Goal: Communication & Community: Share content

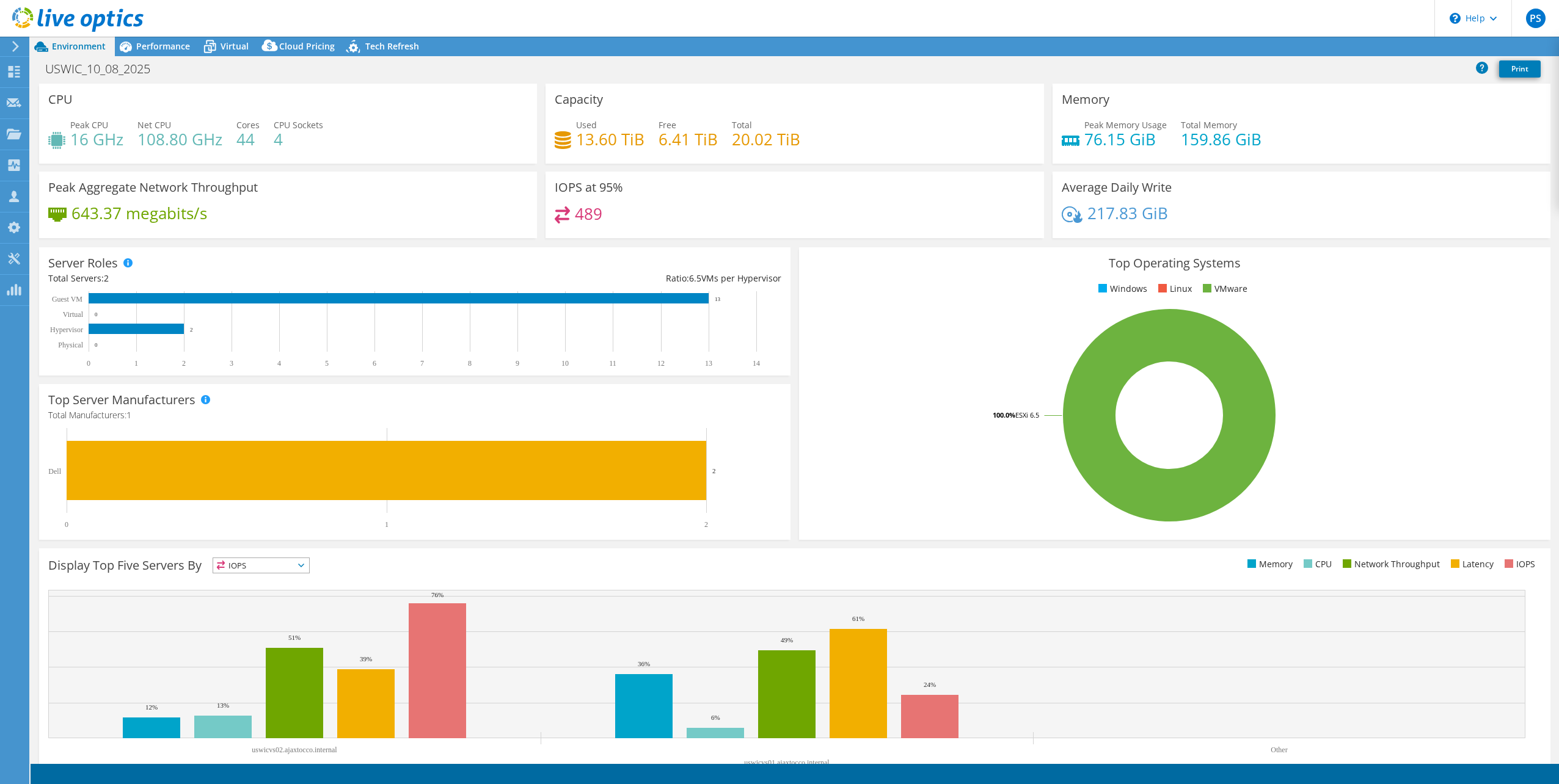
select select "USD"
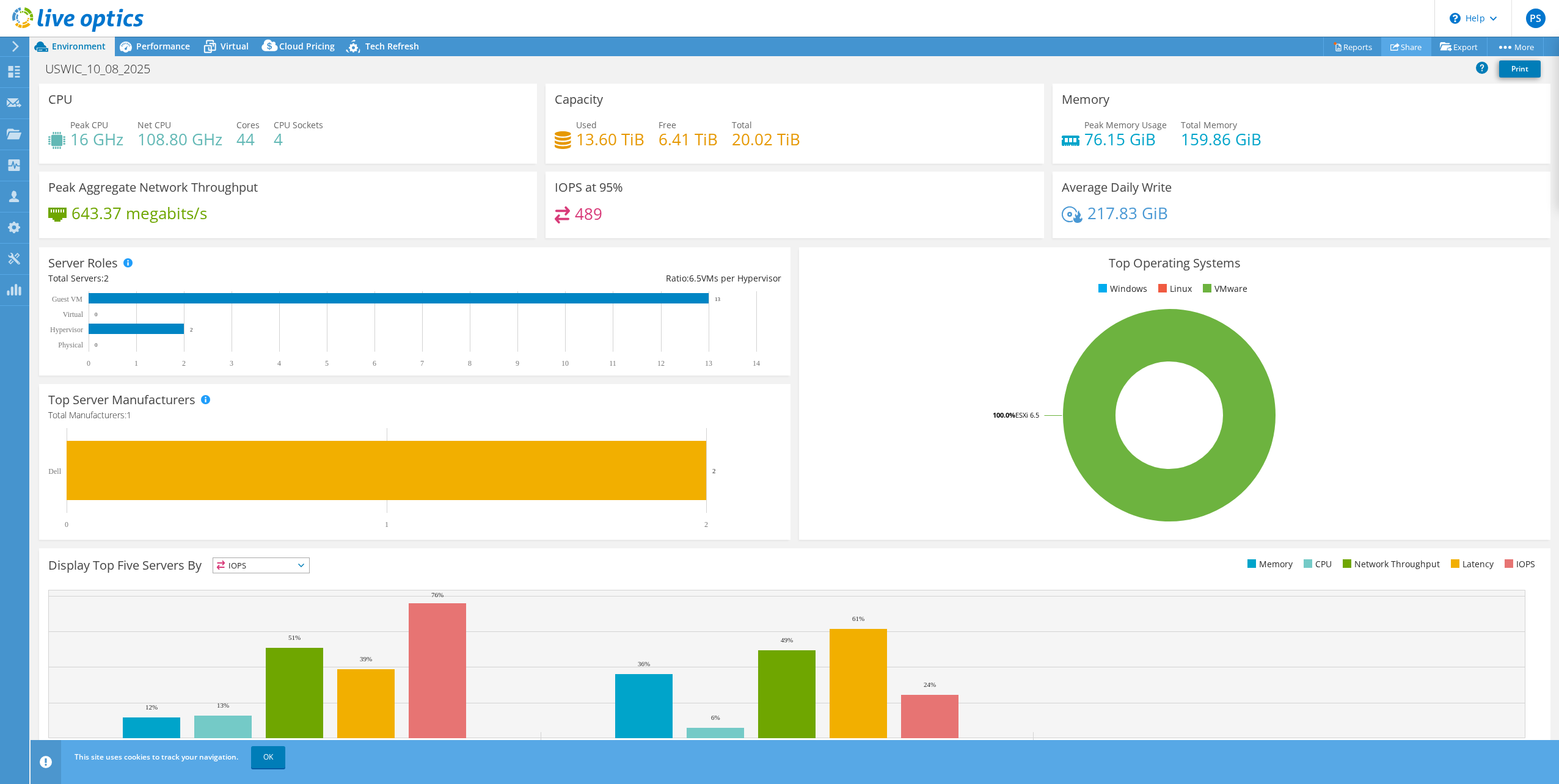
click at [1407, 47] on link "Share" at bounding box center [1406, 47] width 50 height 19
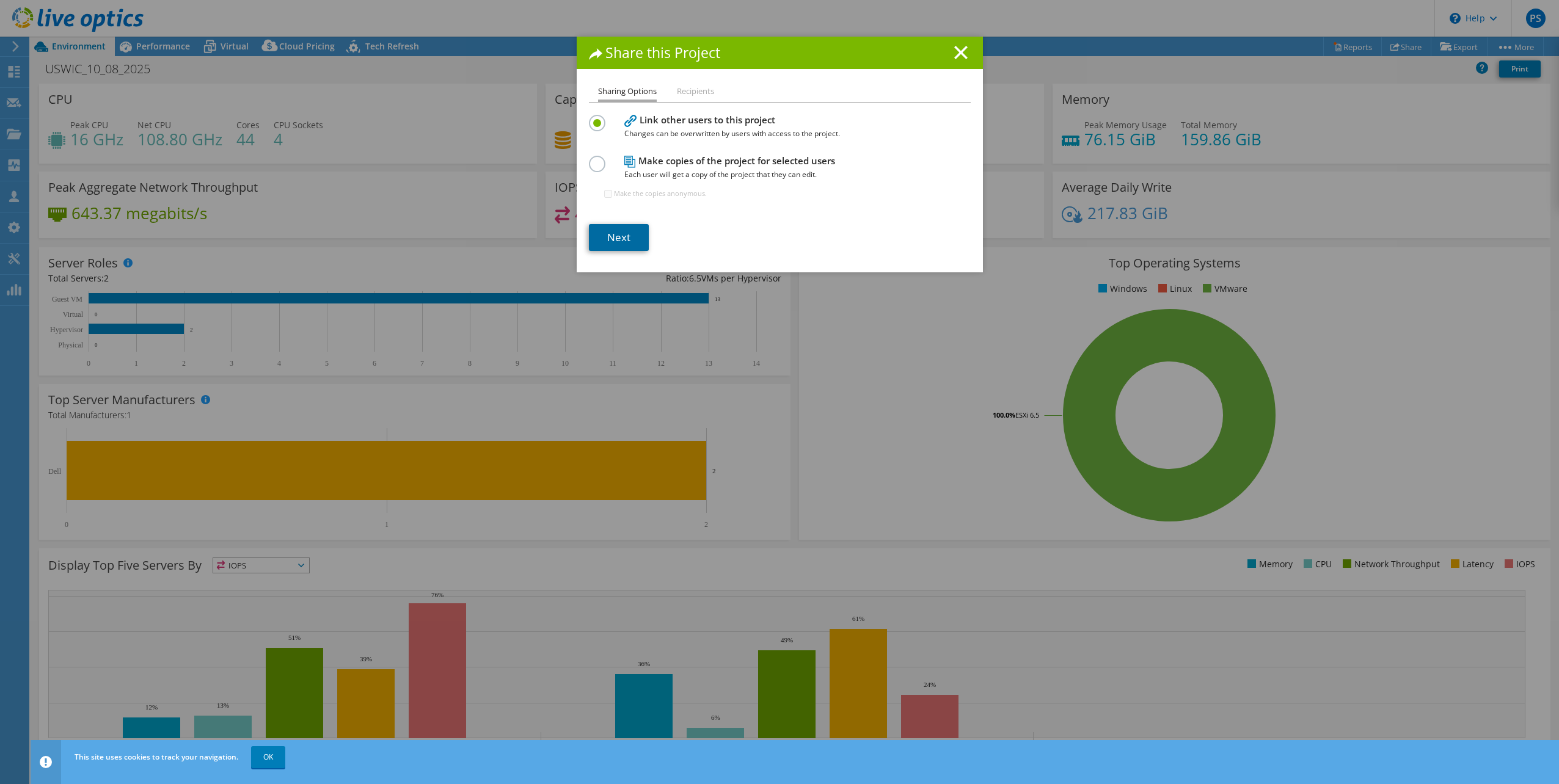
click at [613, 237] on link "Next" at bounding box center [619, 237] width 60 height 27
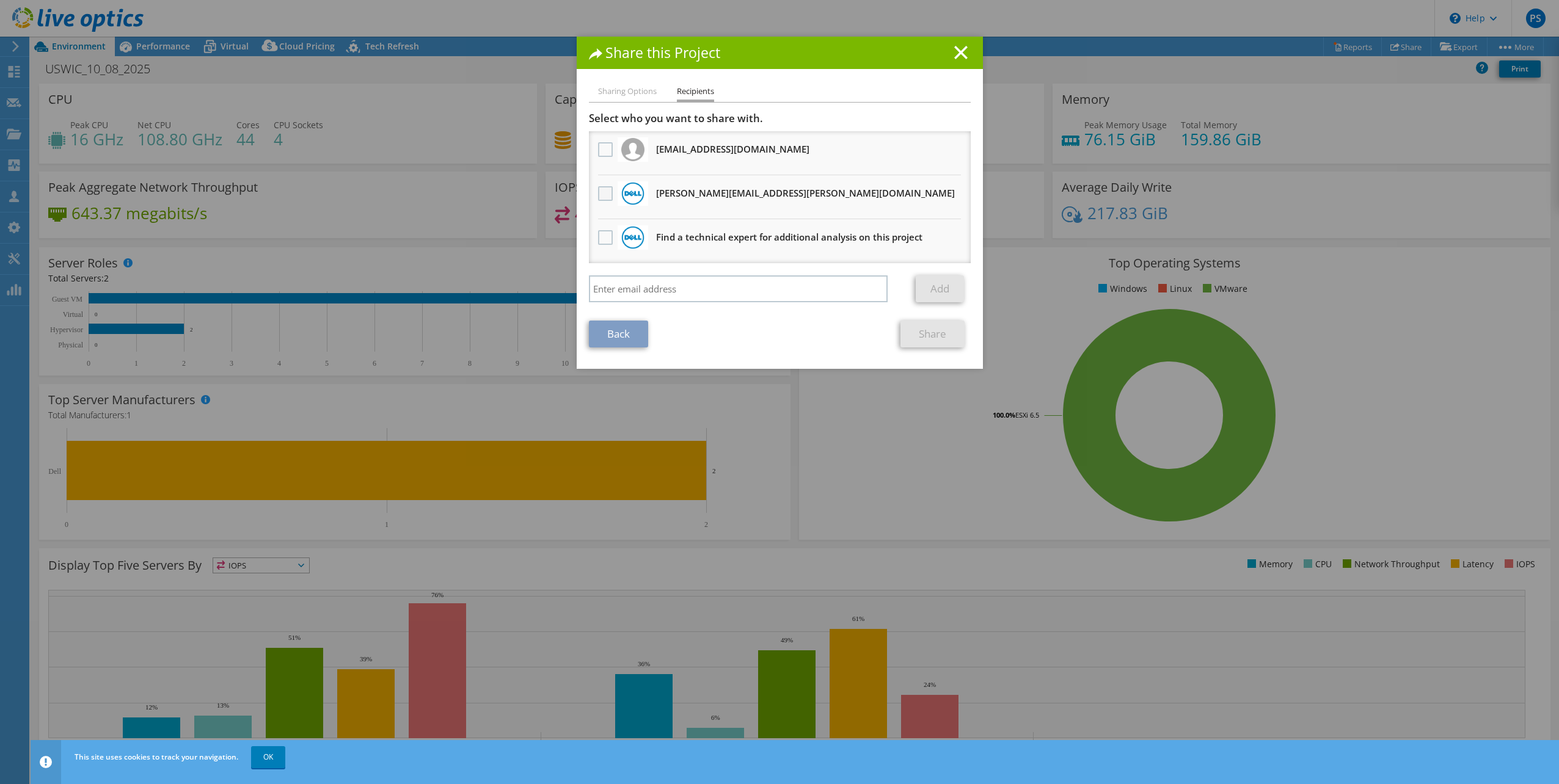
click at [601, 192] on label at bounding box center [607, 193] width 18 height 15
click at [0, 0] on input "checkbox" at bounding box center [0, 0] width 0 height 0
click at [919, 335] on link "Share" at bounding box center [932, 334] width 64 height 27
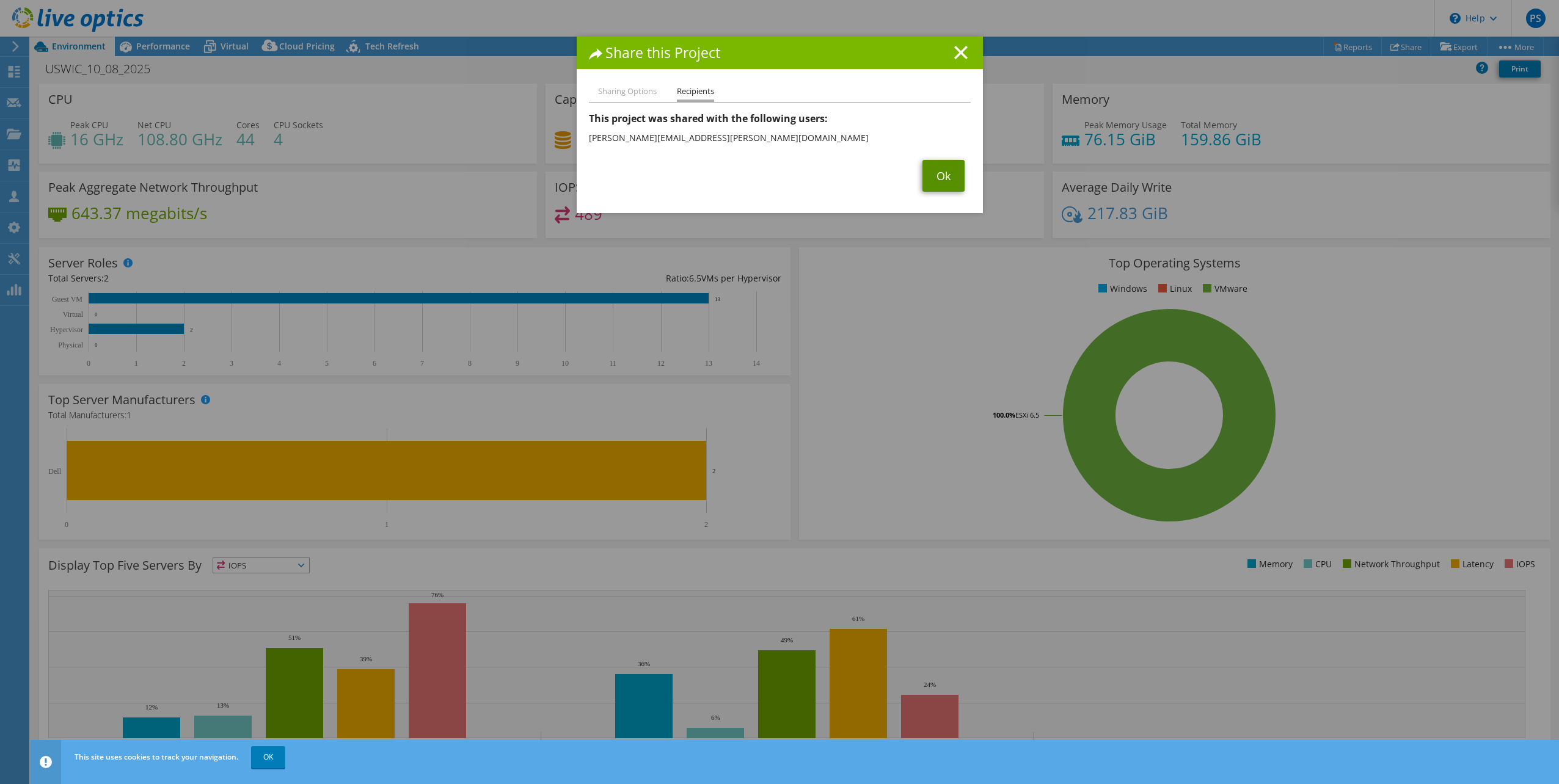
click at [936, 188] on link "Ok" at bounding box center [943, 176] width 42 height 32
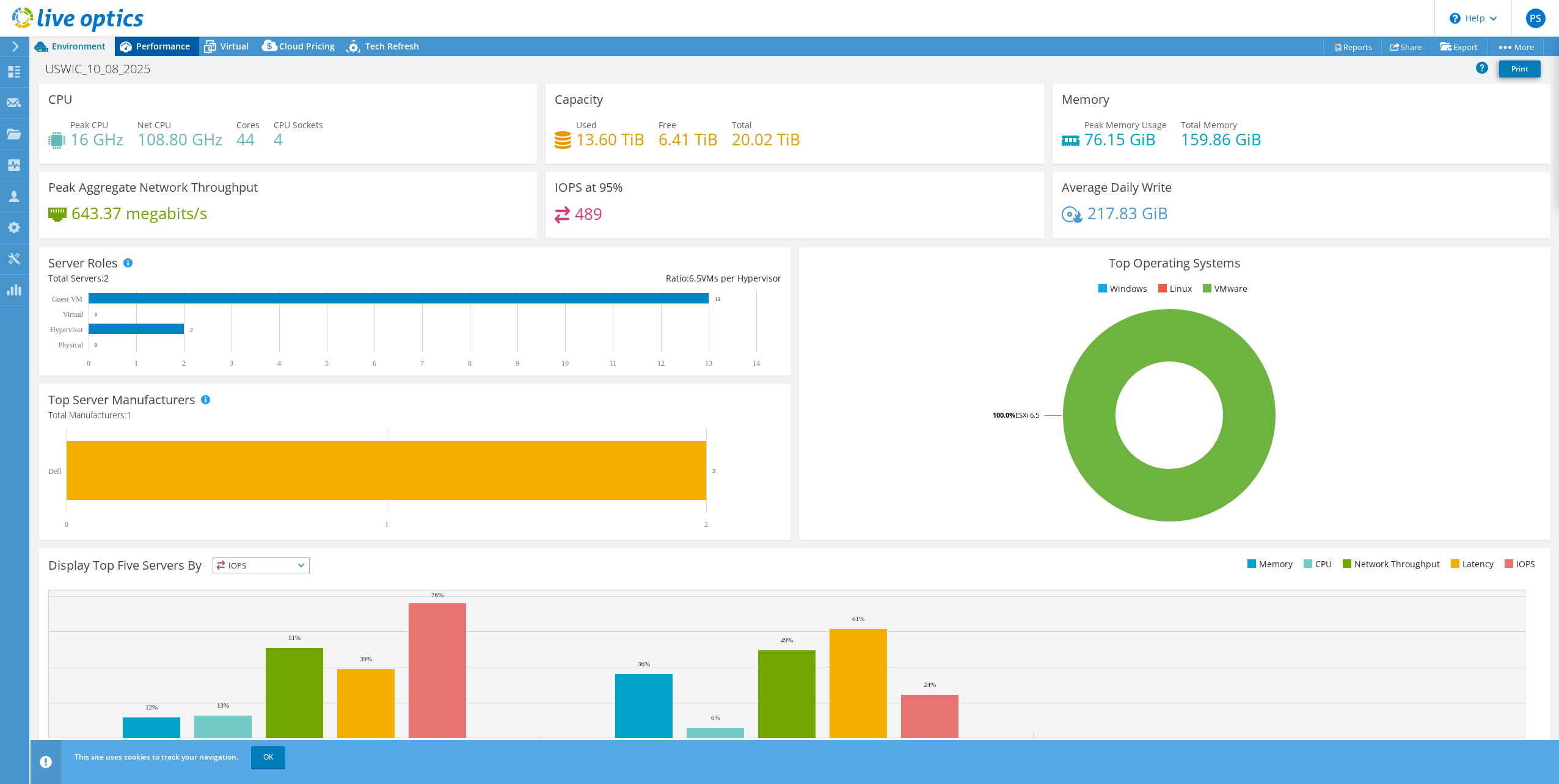
click at [169, 48] on span "Performance" at bounding box center [163, 46] width 53 height 11
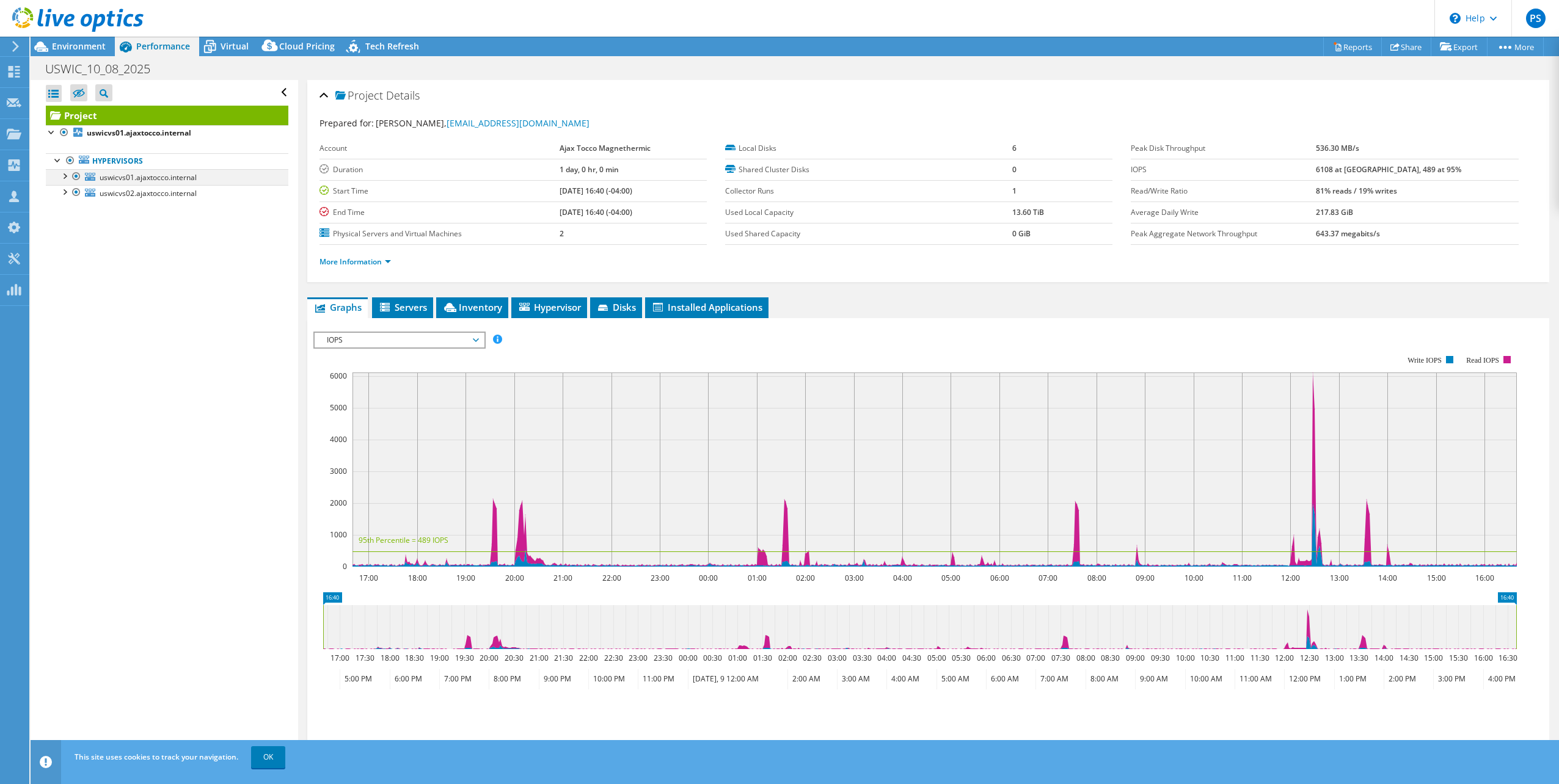
click at [64, 173] on div at bounding box center [64, 175] width 12 height 12
click at [68, 256] on div at bounding box center [64, 255] width 12 height 12
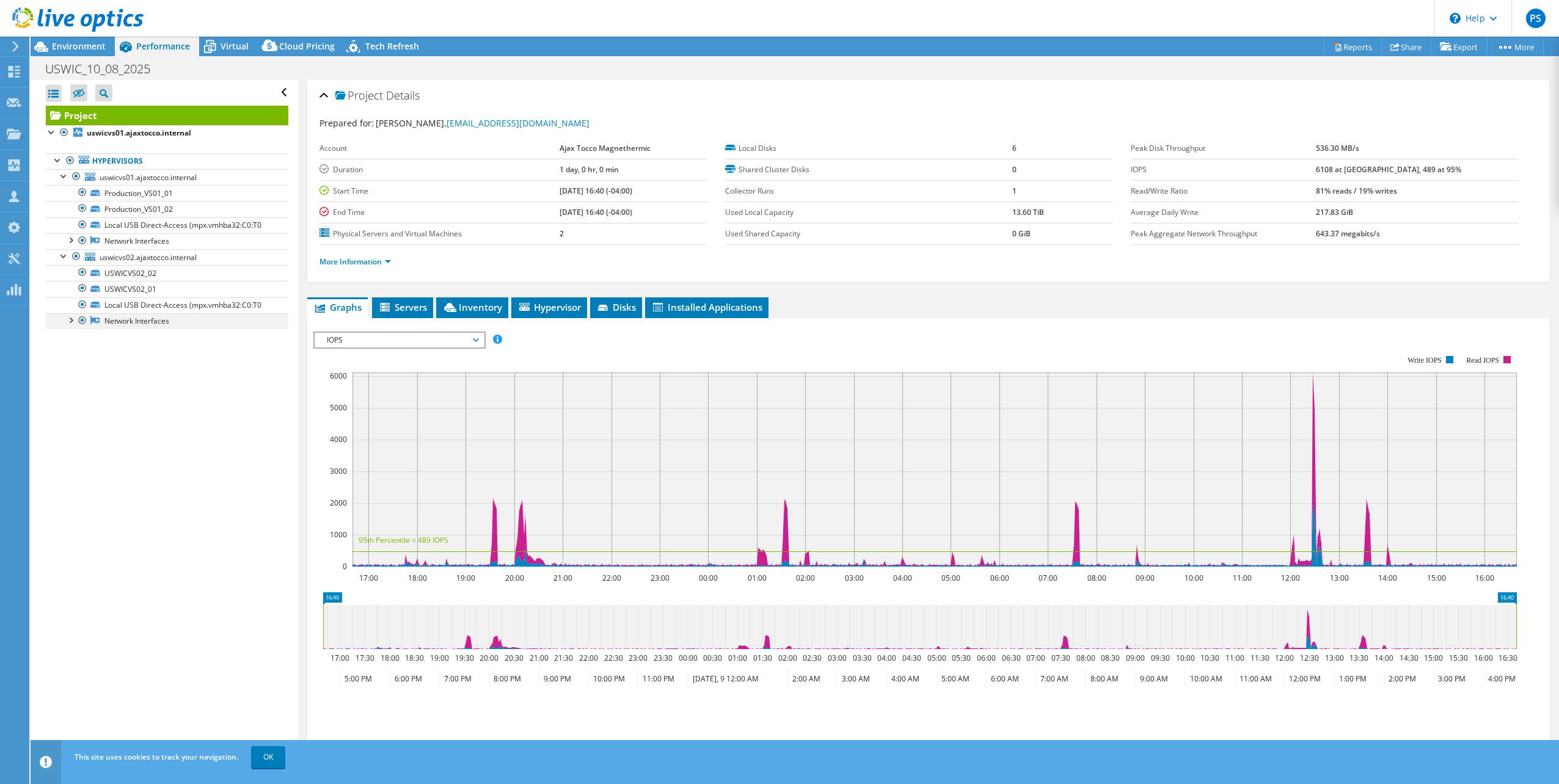
click at [71, 321] on div at bounding box center [70, 319] width 12 height 12
click at [73, 242] on div at bounding box center [70, 239] width 12 height 12
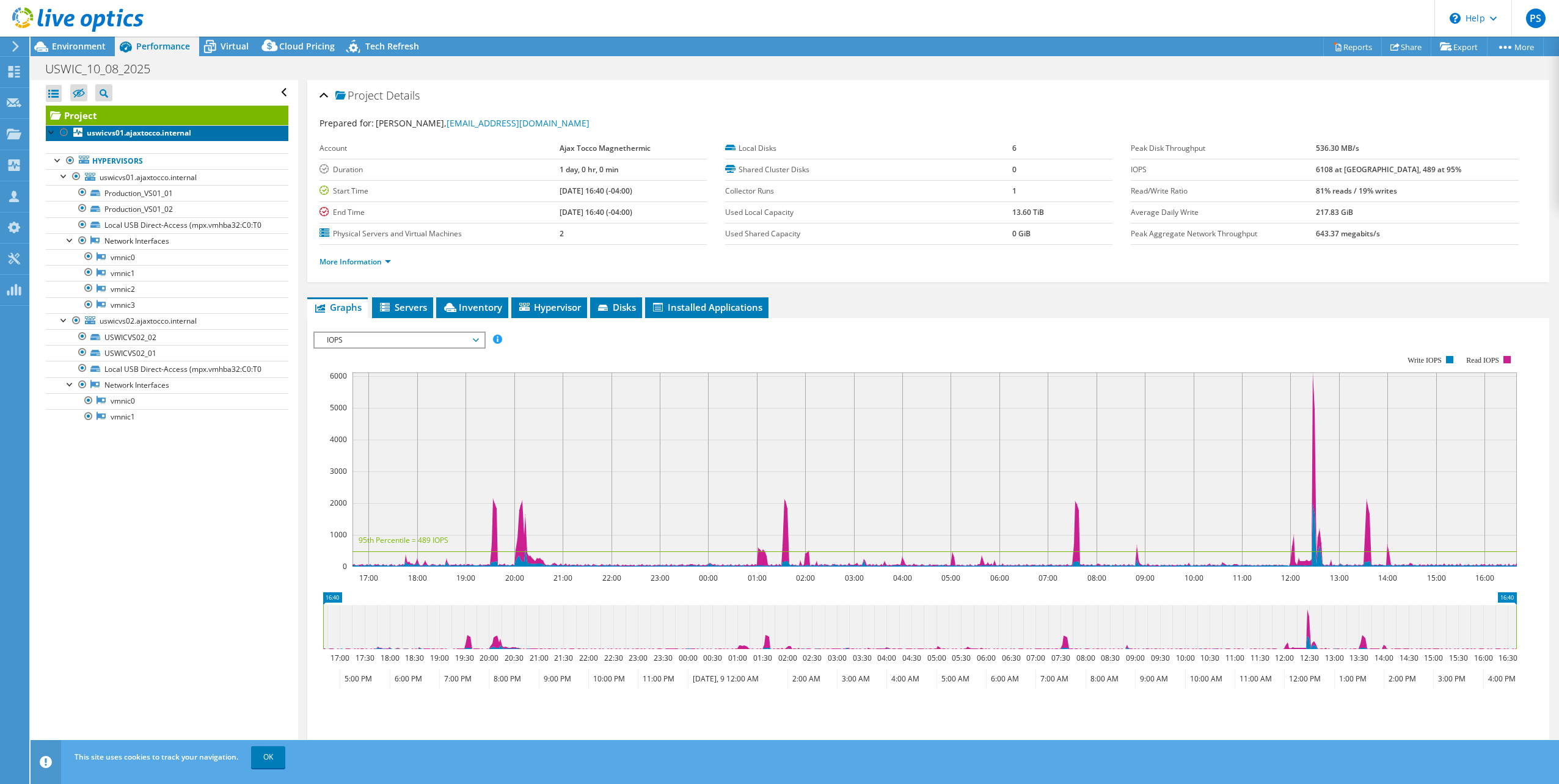
click at [141, 135] on b "uswicvs01.ajaxtocco.internal" at bounding box center [139, 133] width 104 height 10
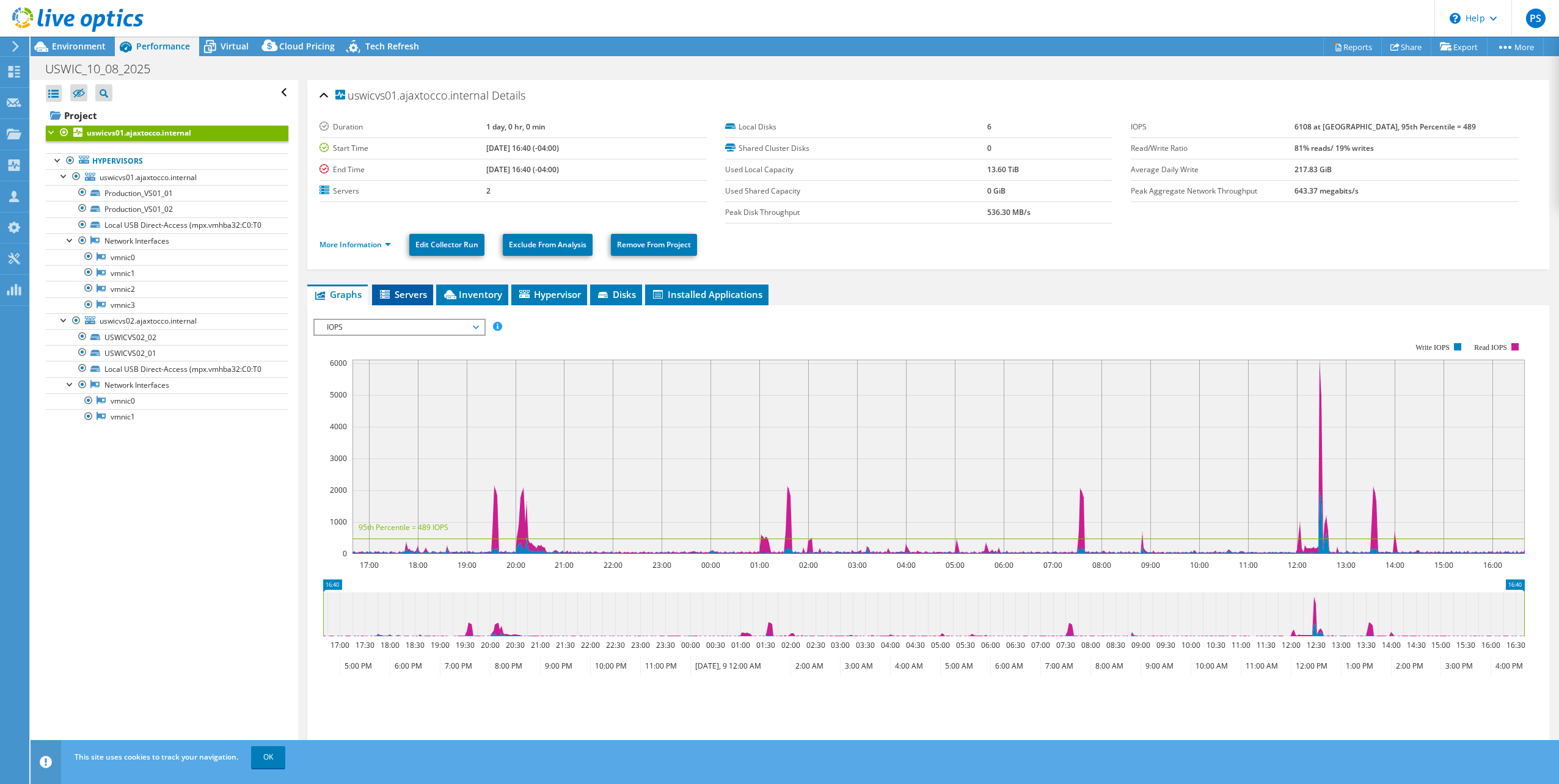
click at [400, 291] on span "Servers" at bounding box center [402, 294] width 49 height 12
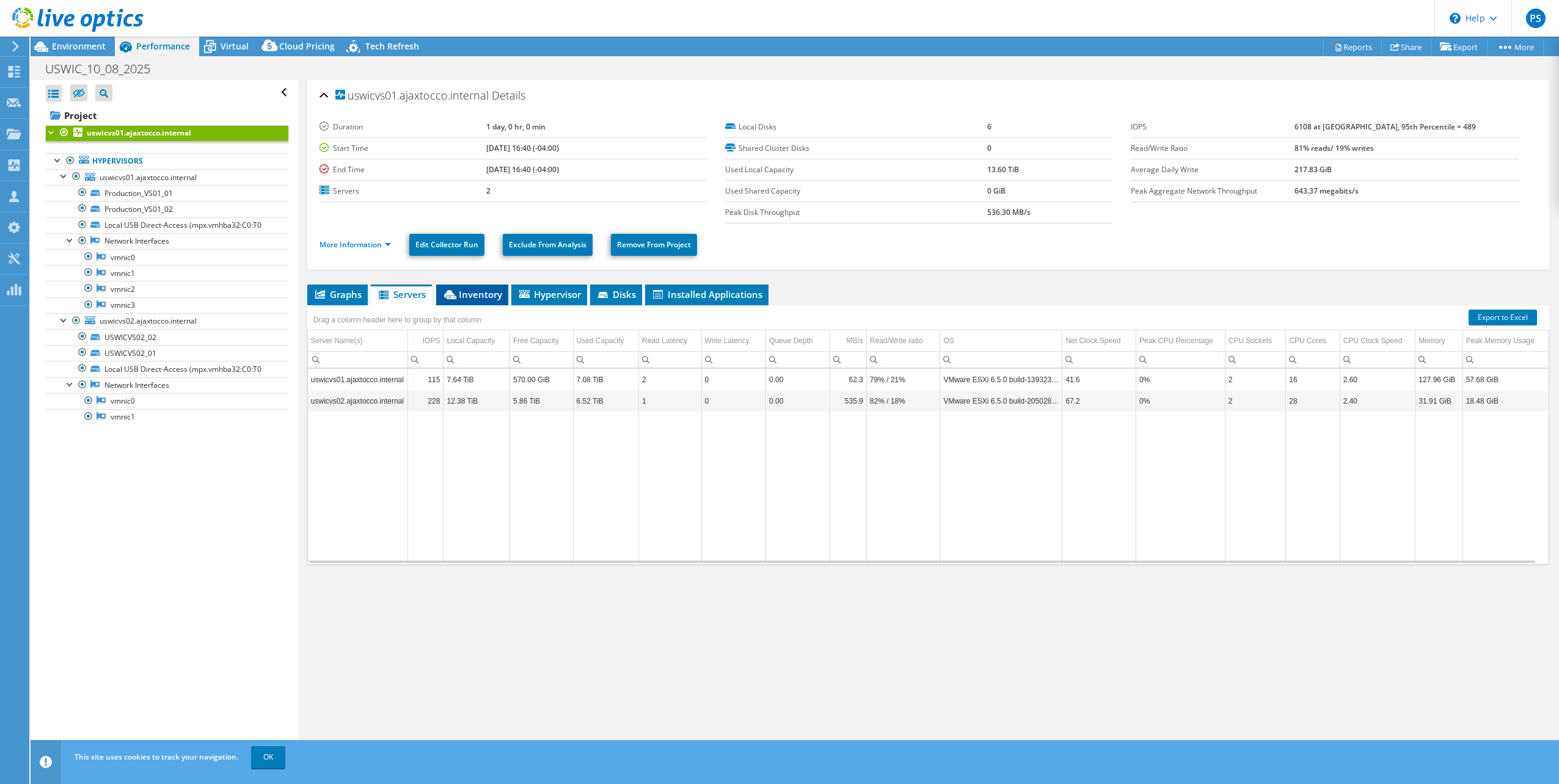
click at [477, 290] on span "Inventory" at bounding box center [472, 294] width 60 height 12
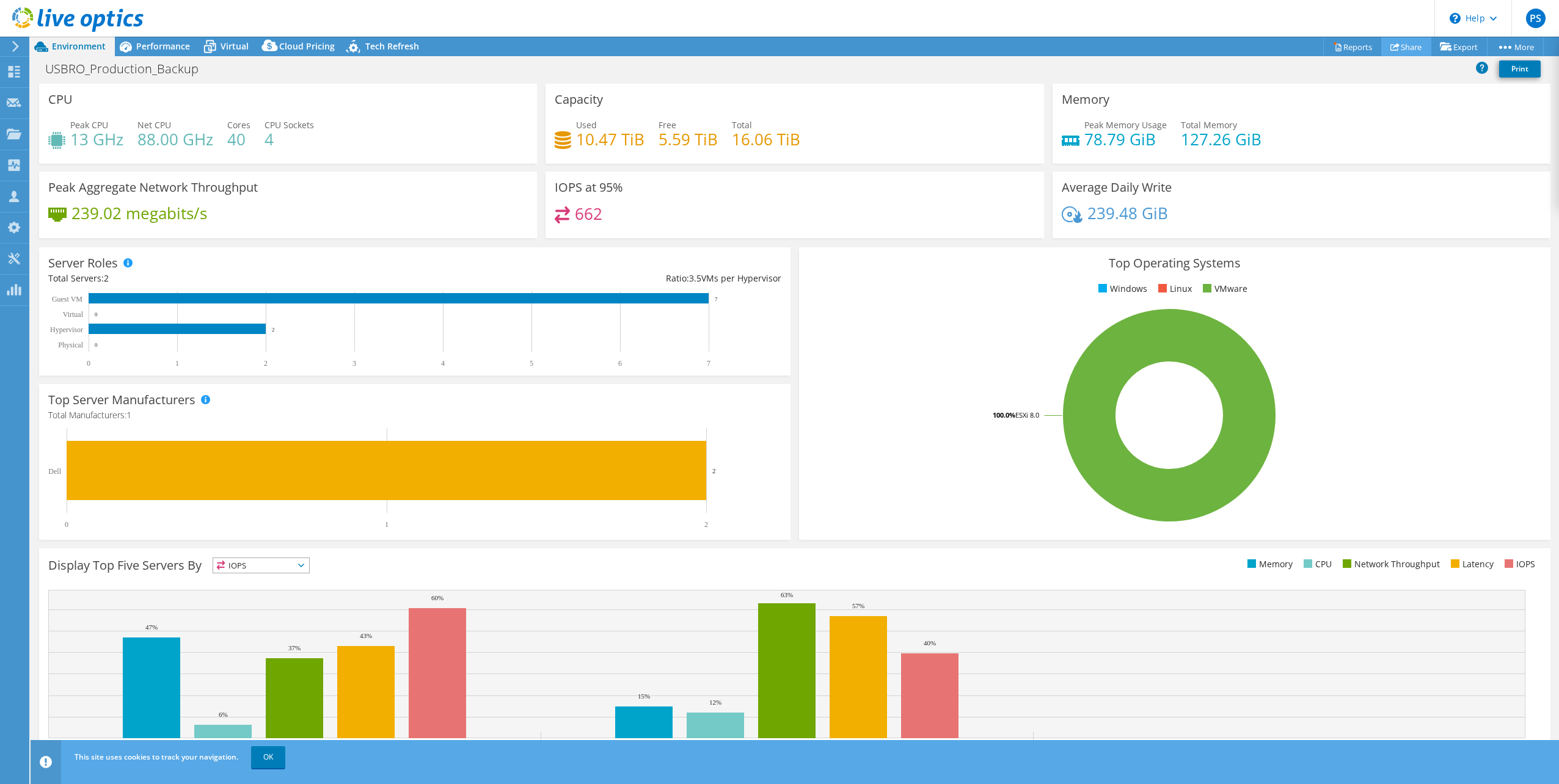
click at [1400, 51] on link "Share" at bounding box center [1406, 47] width 50 height 19
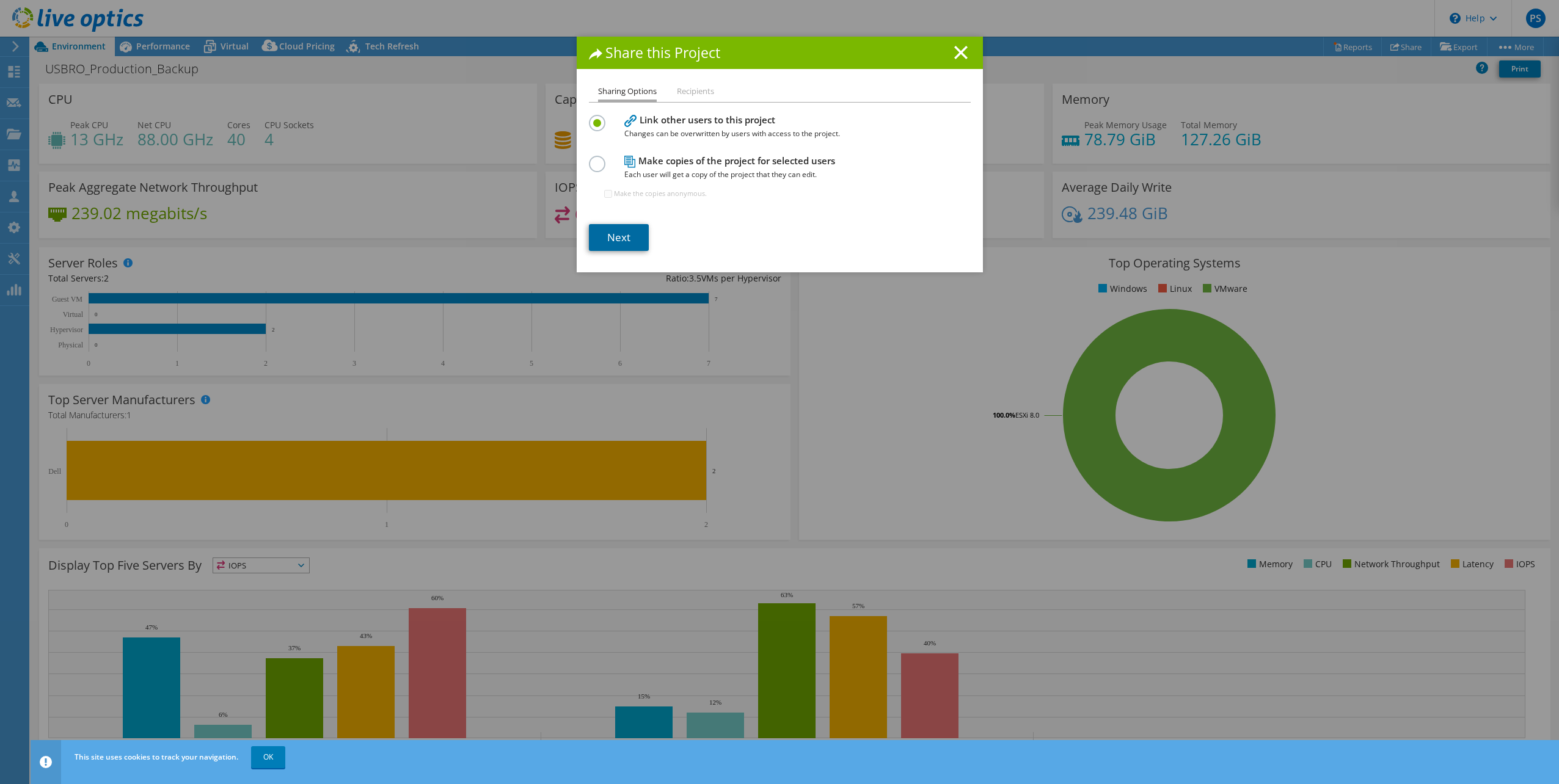
click at [609, 232] on link "Next" at bounding box center [619, 237] width 60 height 27
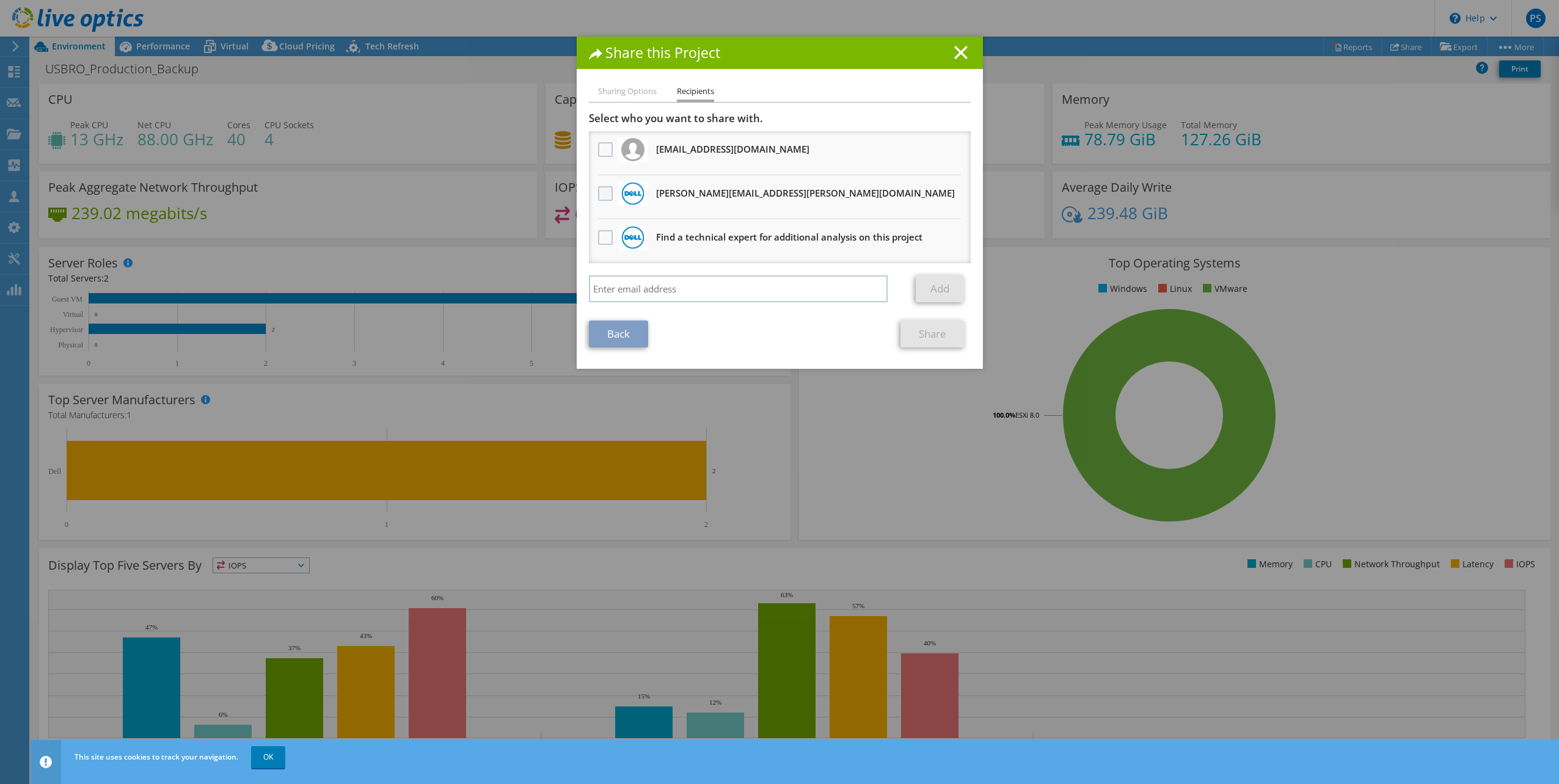
click at [599, 192] on label at bounding box center [607, 193] width 18 height 15
click at [0, 0] on input "checkbox" at bounding box center [0, 0] width 0 height 0
click at [923, 328] on link "Share" at bounding box center [932, 334] width 64 height 27
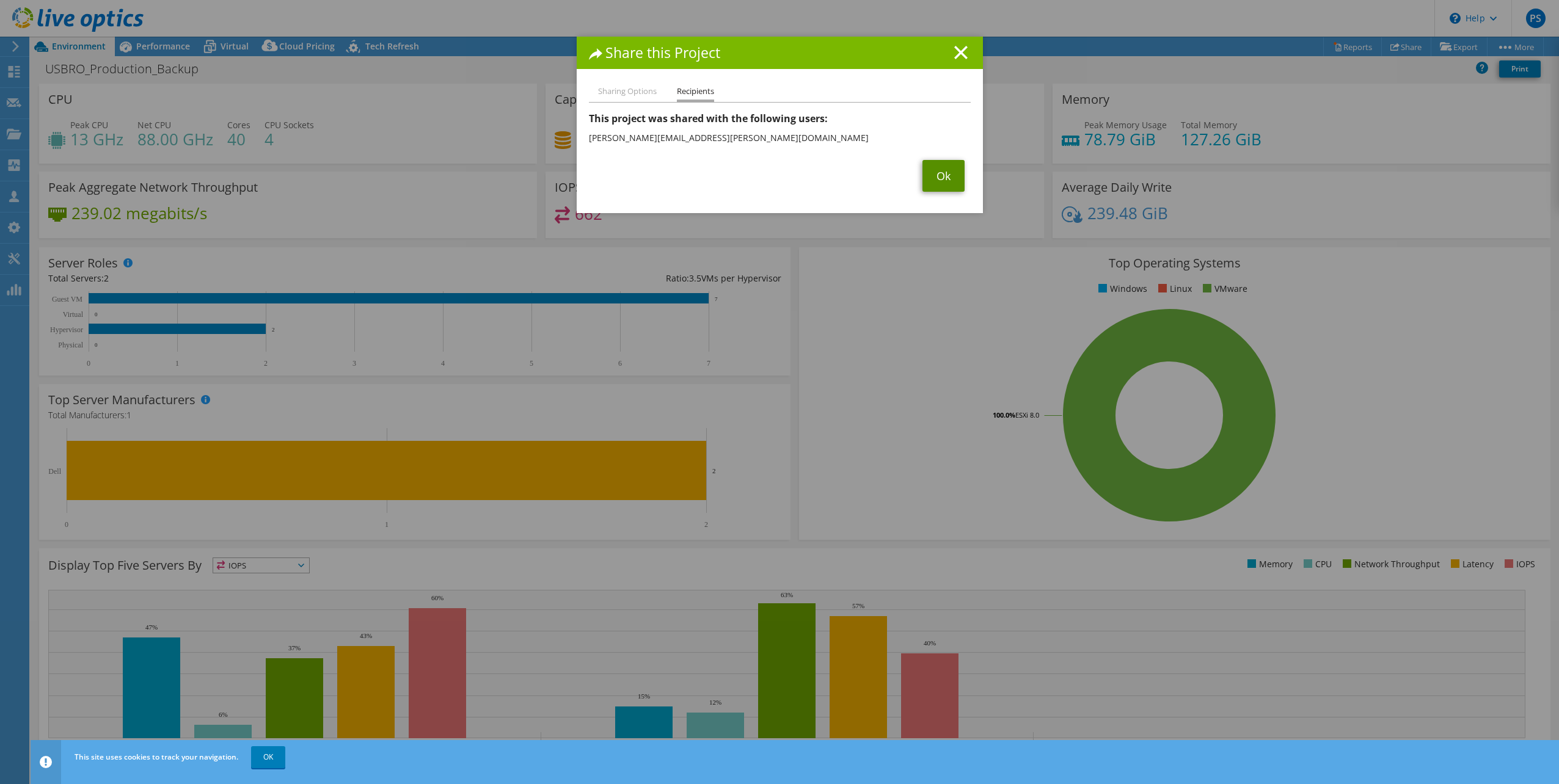
click at [940, 166] on link "Ok" at bounding box center [943, 176] width 42 height 32
